Goal: Task Accomplishment & Management: Complete application form

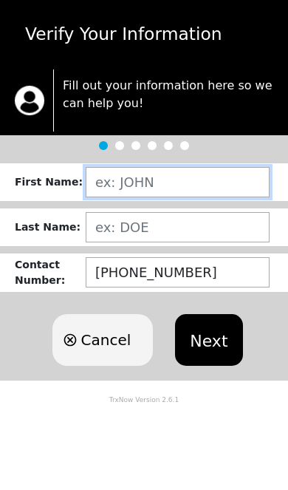
click at [211, 176] on input "text" at bounding box center [178, 182] width 184 height 30
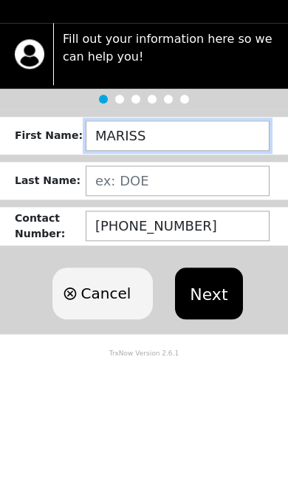
type input "[PERSON_NAME]"
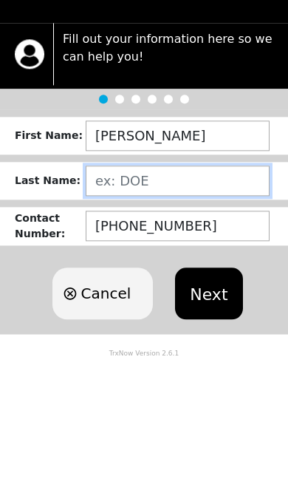
click at [200, 212] on input "text" at bounding box center [178, 227] width 184 height 30
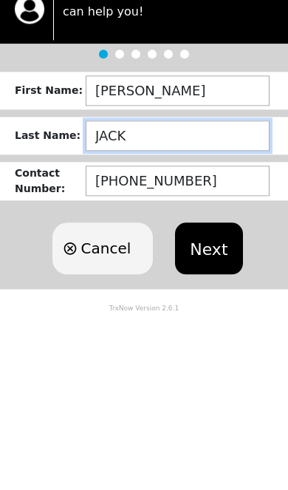
type input "JACKO"
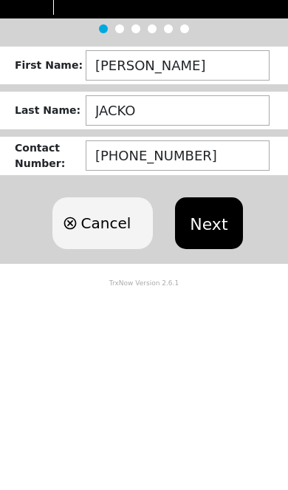
click at [229, 314] on button "Next" at bounding box center [208, 340] width 67 height 52
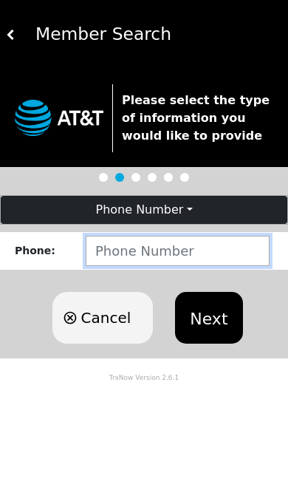
click at [210, 253] on input "number" at bounding box center [178, 251] width 184 height 30
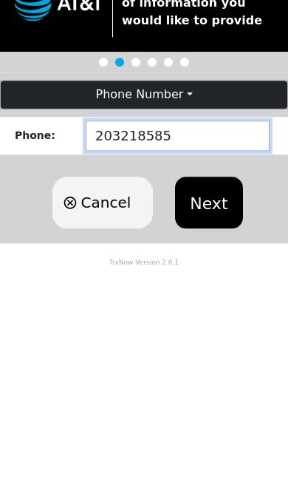
type input "2032185859"
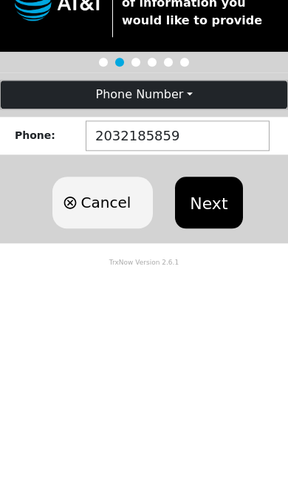
click at [203, 292] on button "Next" at bounding box center [208, 318] width 67 height 52
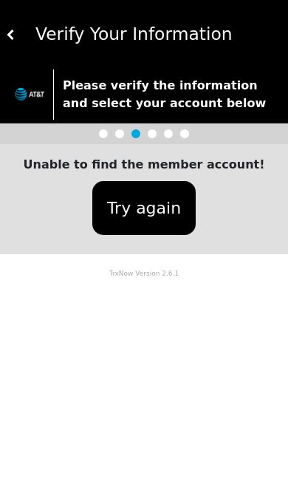
click at [159, 219] on button "Try again" at bounding box center [144, 208] width 104 height 54
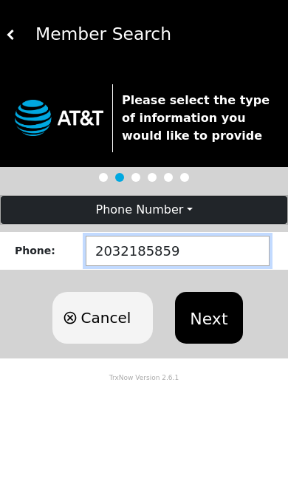
click at [238, 254] on input "2032185859" at bounding box center [178, 251] width 184 height 30
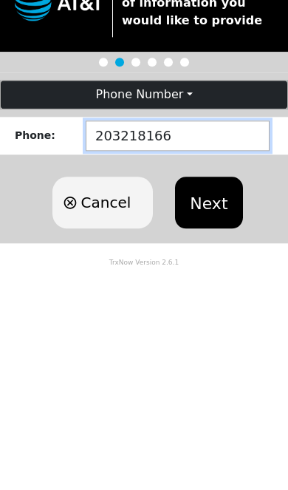
type input "2032181664"
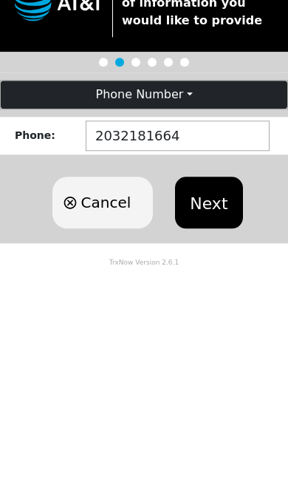
click at [223, 292] on button "Next" at bounding box center [208, 318] width 67 height 52
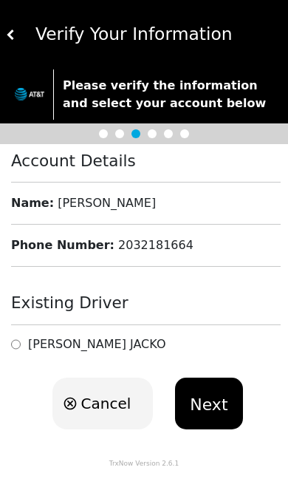
click at [20, 337] on input "radio" at bounding box center [16, 344] width 10 height 14
radio input "true"
click at [207, 404] on button "Next" at bounding box center [208, 404] width 67 height 52
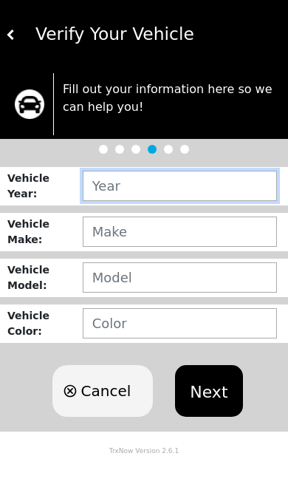
click at [220, 186] on input "text" at bounding box center [180, 186] width 195 height 30
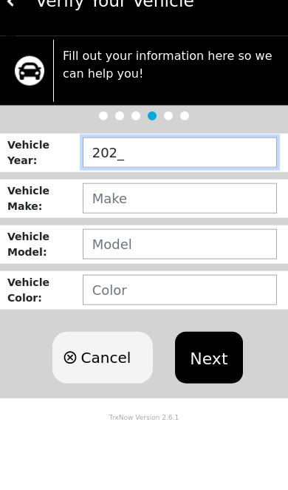
type input "2021"
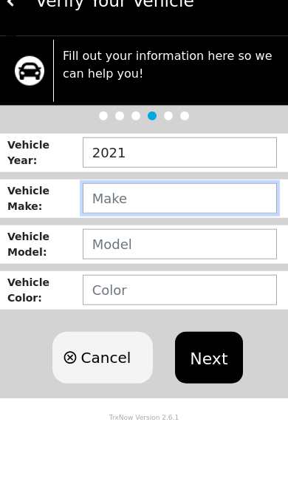
click at [207, 217] on input "text" at bounding box center [180, 232] width 195 height 30
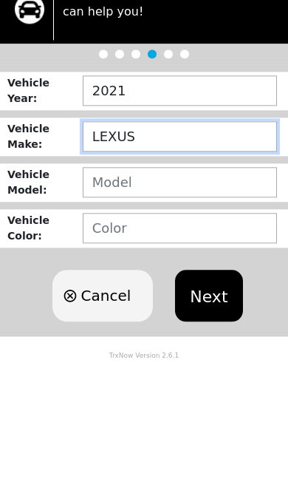
type input "LEXUS"
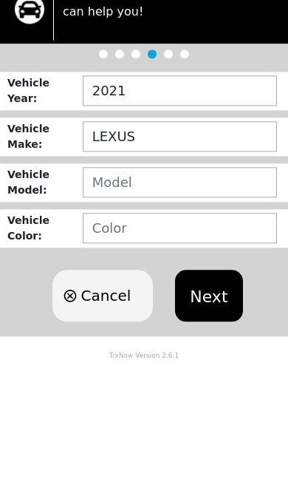
click at [207, 263] on input "text" at bounding box center [180, 278] width 195 height 30
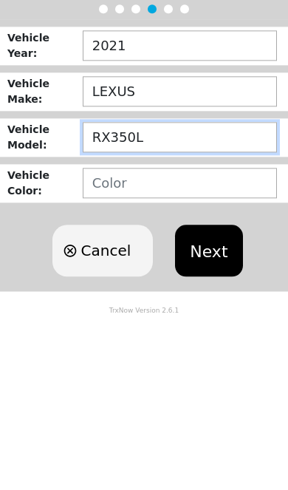
type input "RX350L"
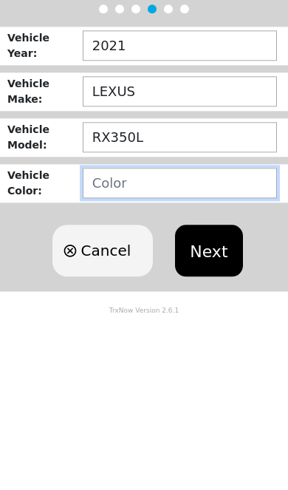
click at [181, 308] on input "text" at bounding box center [180, 323] width 195 height 30
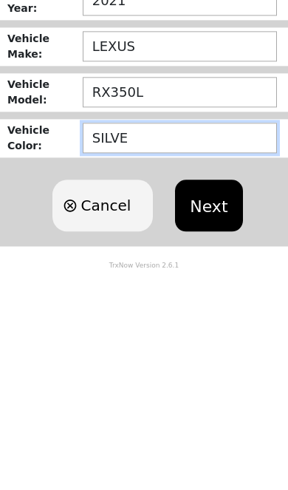
type input "SILVER"
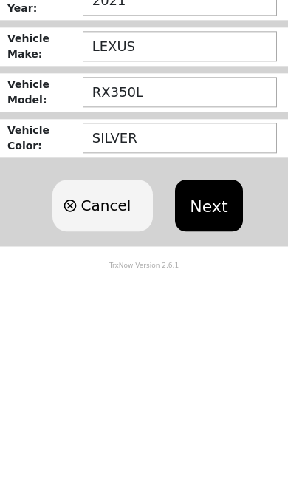
click at [213, 365] on button "Next" at bounding box center [208, 391] width 67 height 52
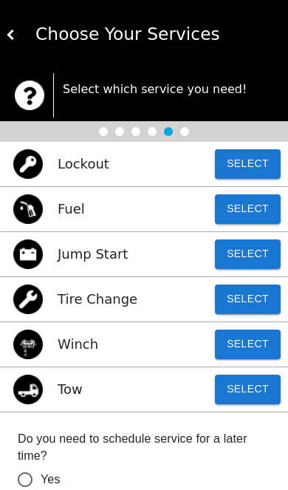
click at [251, 296] on button "Select" at bounding box center [248, 300] width 66 height 30
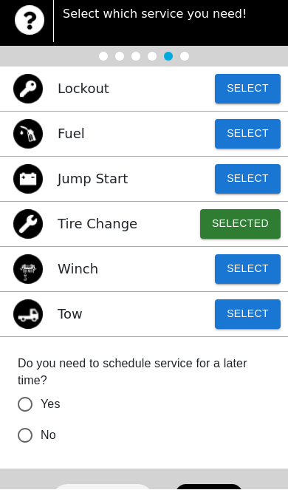
scroll to position [74, 0]
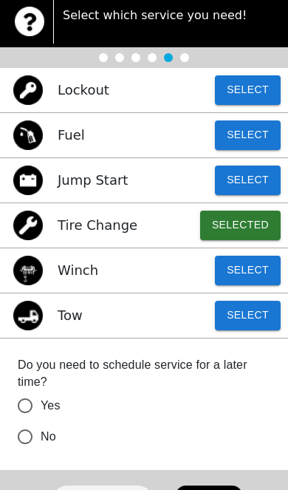
click at [18, 436] on input "No" at bounding box center [25, 437] width 31 height 31
radio input "false"
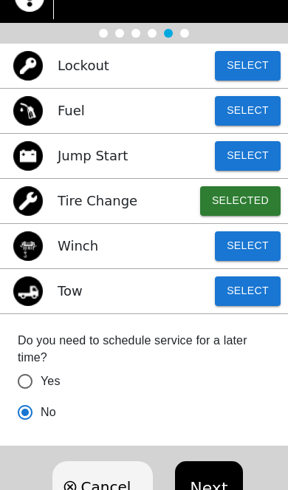
scroll to position [113, 0]
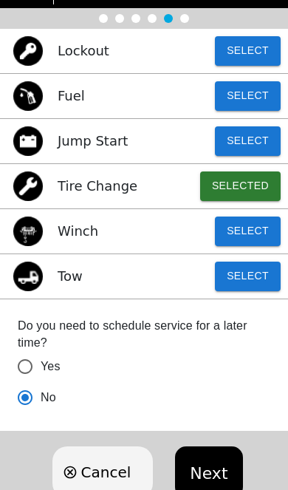
click at [215, 473] on button "Next" at bounding box center [208, 473] width 67 height 52
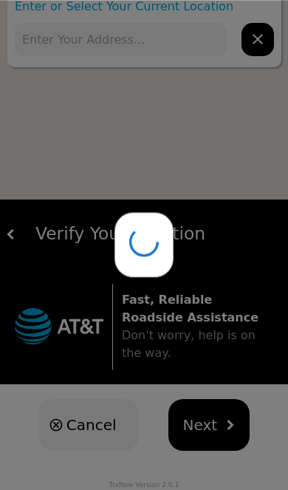
scroll to position [0, 0]
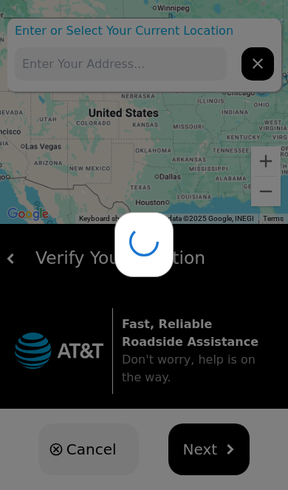
type input "[STREET_ADDRESS]"
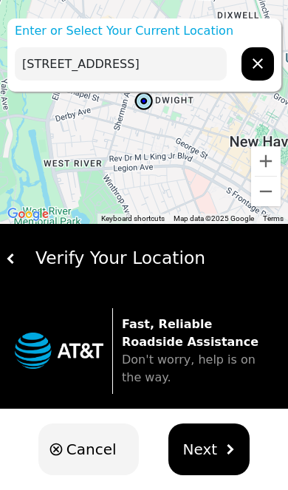
click at [46, 270] on div "Verify Your Location" at bounding box center [149, 259] width 266 height 26
click at [225, 453] on img "hidden" at bounding box center [230, 450] width 10 height 10
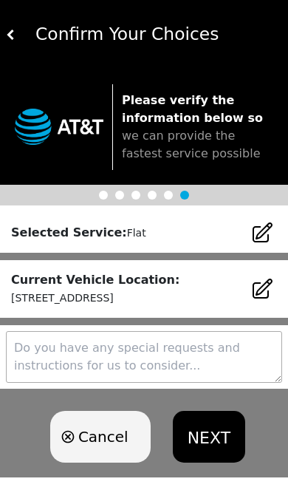
scroll to position [18, 0]
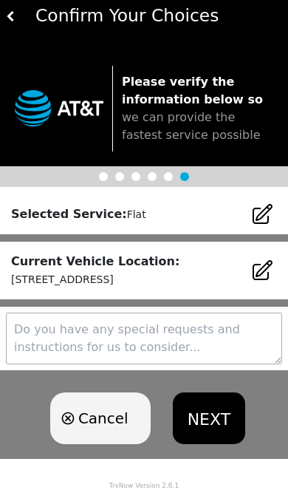
click at [235, 338] on textarea at bounding box center [144, 339] width 277 height 52
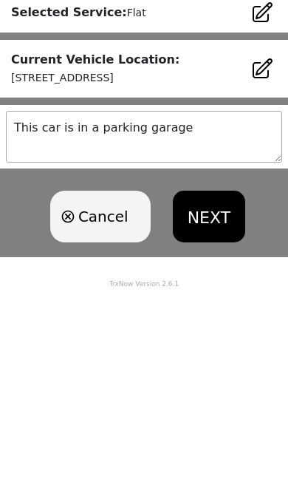
type textarea "This car is in a parking garage"
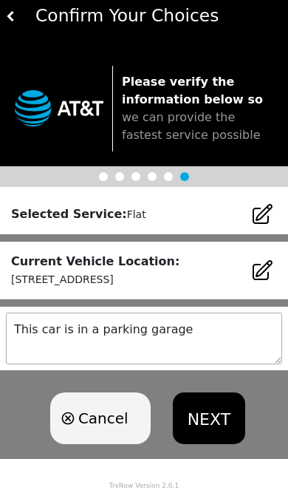
click at [206, 425] on button "NEXT" at bounding box center [209, 419] width 72 height 52
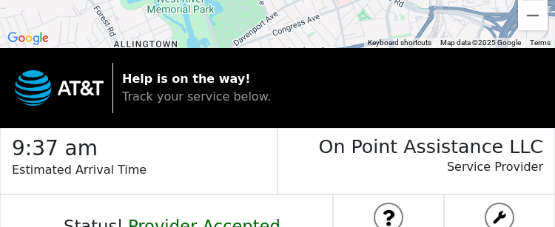
scroll to position [304, 0]
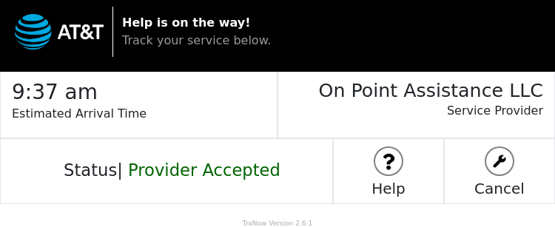
click at [269, 140] on div "Status | Provider Accepted" at bounding box center [166, 171] width 333 height 66
click at [250, 169] on span "Provider Accepted" at bounding box center [204, 170] width 152 height 19
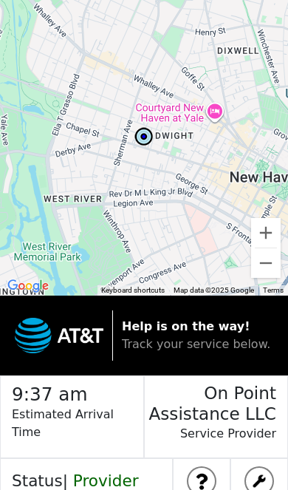
scroll to position [4, 0]
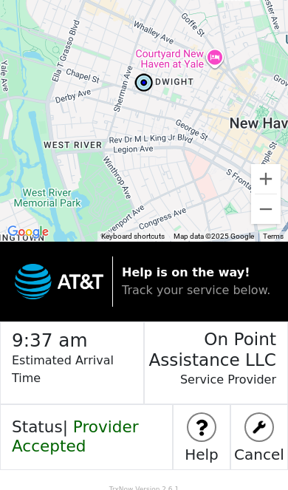
scroll to position [55, 0]
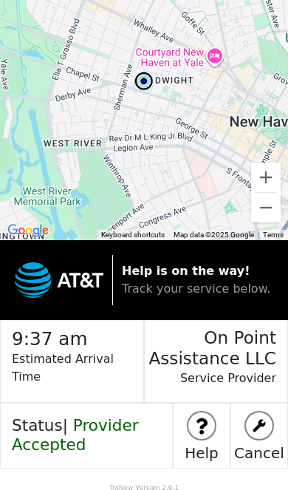
click at [191, 286] on span "Track your service below." at bounding box center [196, 289] width 149 height 14
click at [195, 272] on strong "Help is on the way!" at bounding box center [186, 271] width 129 height 14
click at [67, 444] on span "Provider Accepted" at bounding box center [75, 435] width 127 height 38
click at [29, 439] on span "Provider Accepted" at bounding box center [75, 435] width 127 height 38
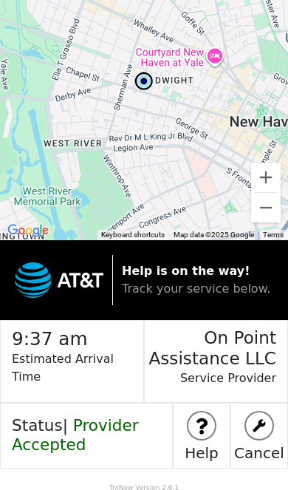
click at [100, 283] on img at bounding box center [59, 281] width 89 height 36
click at [48, 444] on span "Provider Accepted" at bounding box center [75, 435] width 127 height 38
click at [211, 286] on span "Track your service below." at bounding box center [196, 289] width 149 height 14
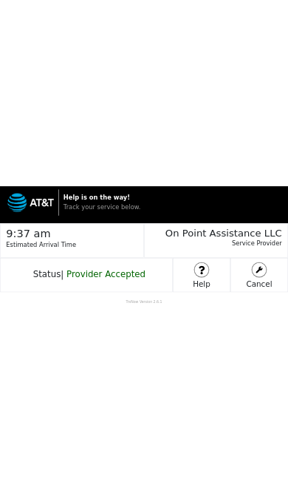
scroll to position [0, 0]
